Goal: Task Accomplishment & Management: Manage account settings

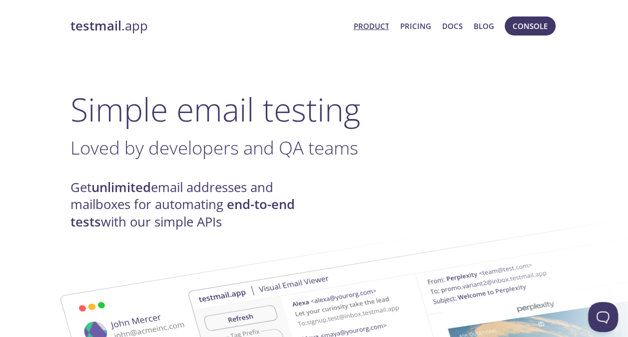
drag, startPoint x: 536, startPoint y: 27, endPoint x: 445, endPoint y: 75, distance: 102.8
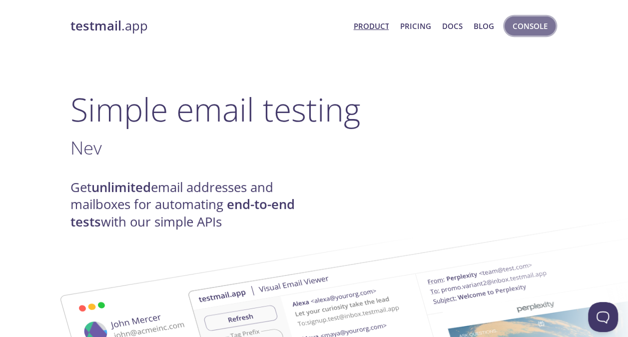
click at [530, 29] on span "Console" at bounding box center [530, 25] width 35 height 13
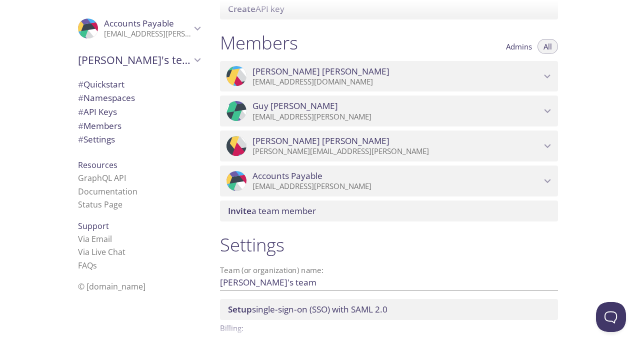
scroll to position [491, 0]
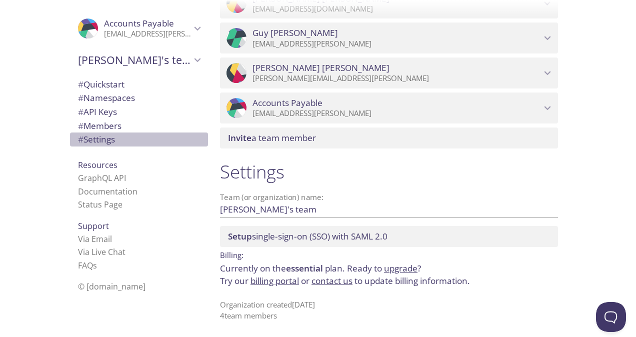
click at [110, 138] on span "# Settings" at bounding box center [139, 139] width 122 height 13
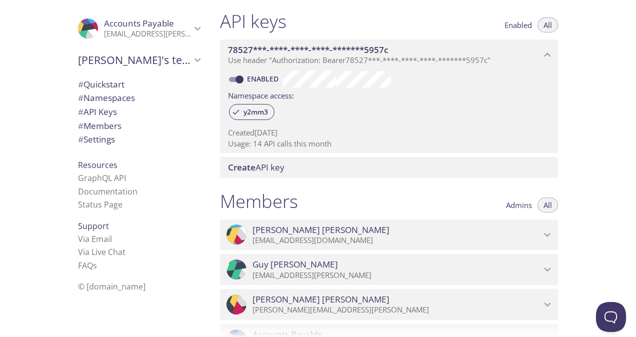
scroll to position [300, 0]
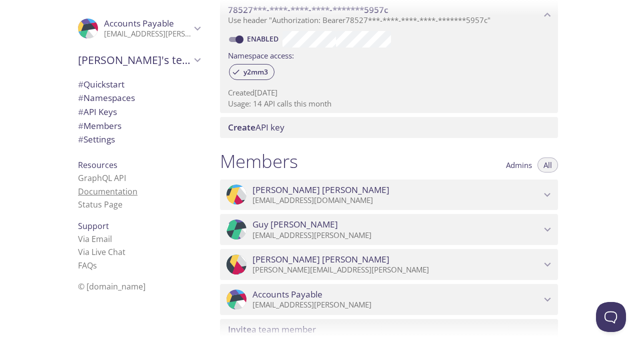
click at [95, 192] on link "Documentation" at bounding box center [107, 191] width 59 height 11
click at [169, 33] on p "[EMAIL_ADDRESS][PERSON_NAME]" at bounding box center [147, 34] width 87 height 10
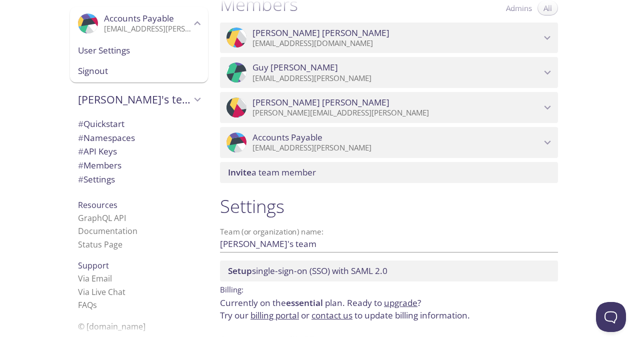
scroll to position [491, 0]
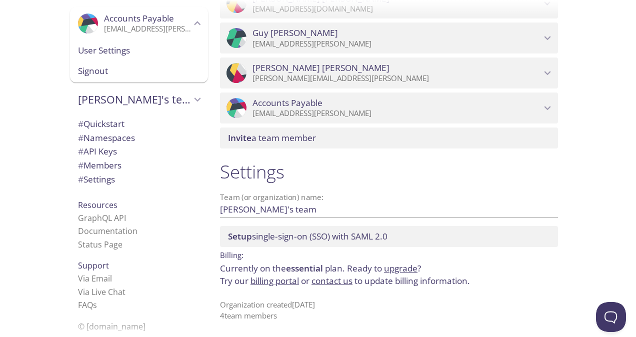
click at [275, 284] on link "billing portal" at bounding box center [274, 280] width 48 height 11
